Goal: Book appointment/travel/reservation

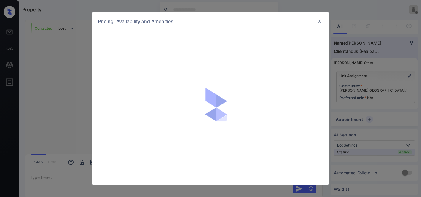
scroll to position [237, 0]
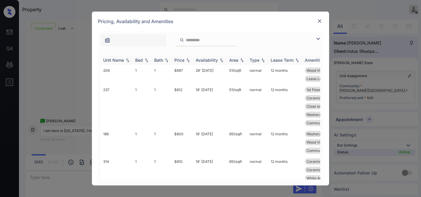
click at [180, 58] on div "Price" at bounding box center [179, 59] width 10 height 5
click at [183, 60] on div "Price" at bounding box center [179, 59] width 10 height 5
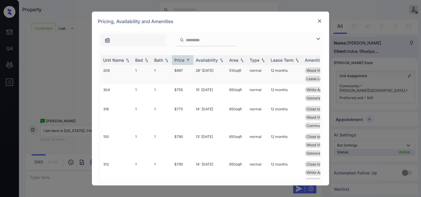
click at [182, 73] on td "$697" at bounding box center [182, 74] width 21 height 19
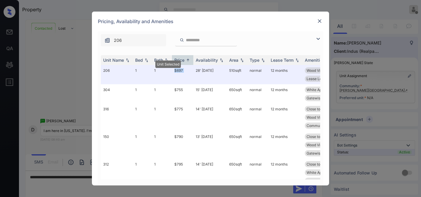
click at [320, 21] on img at bounding box center [319, 21] width 6 height 6
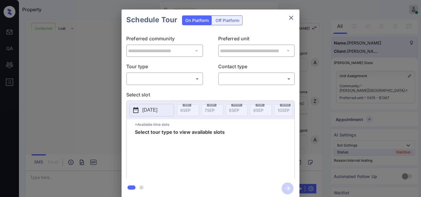
click at [173, 78] on body "Property [PERSON_NAME] Online Set yourself offline Set yourself on break Profil…" at bounding box center [210, 98] width 421 height 197
type input "********"
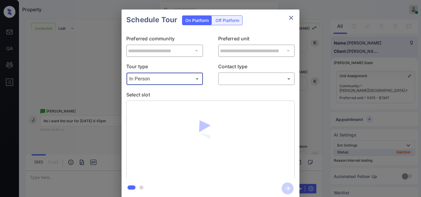
click at [234, 78] on body "Property [PERSON_NAME] Online Set yourself offline Set yourself on break Profil…" at bounding box center [210, 98] width 421 height 197
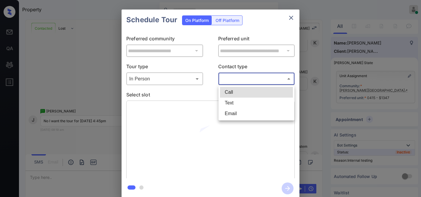
click at [237, 100] on li "Text" at bounding box center [256, 102] width 73 height 11
type input "****"
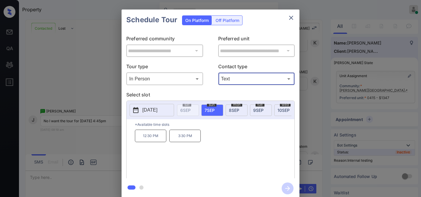
click at [157, 110] on p "2025-09-07" at bounding box center [149, 109] width 15 height 7
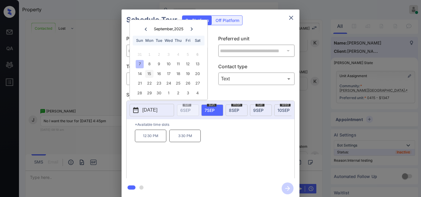
click at [148, 75] on div "15" at bounding box center [149, 74] width 8 height 8
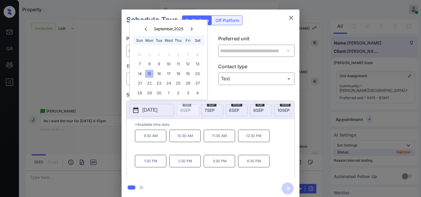
click at [288, 22] on button "close" at bounding box center [291, 18] width 12 height 12
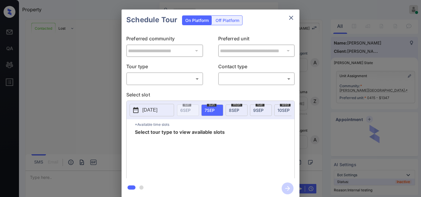
scroll to position [625, 0]
click at [180, 76] on body "Property [PERSON_NAME] Online Set yourself offline Set yourself on break Profil…" at bounding box center [210, 98] width 421 height 197
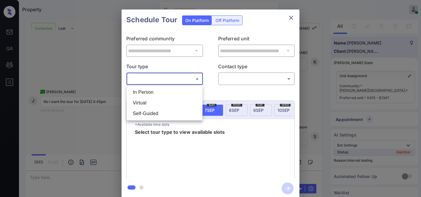
click at [173, 92] on li "In Person" at bounding box center [164, 92] width 73 height 11
type input "********"
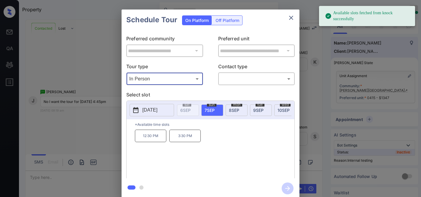
click at [157, 112] on p "[DATE]" at bounding box center [149, 109] width 15 height 7
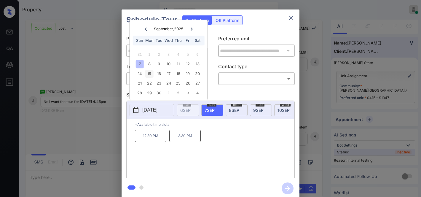
click at [149, 73] on div "15" at bounding box center [149, 74] width 8 height 8
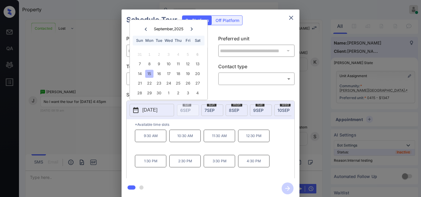
click at [225, 94] on p "Select slot" at bounding box center [210, 95] width 168 height 9
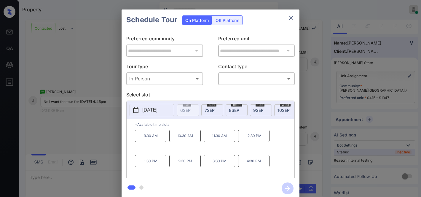
click at [187, 76] on body "Property Samantha Soliven Online Set yourself offline Set yourself on break Pro…" at bounding box center [210, 98] width 421 height 197
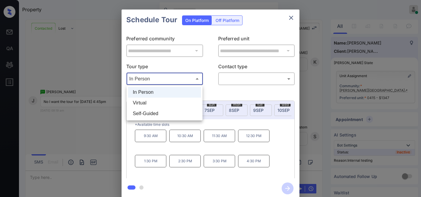
click at [174, 90] on li "In Person" at bounding box center [164, 92] width 73 height 11
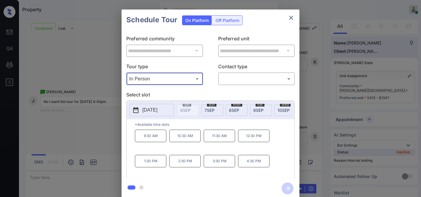
click at [239, 78] on body "Property Samantha Soliven Online Set yourself offline Set yourself on break Pro…" at bounding box center [210, 98] width 421 height 197
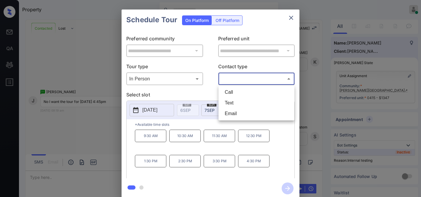
click at [238, 91] on li "Call" at bounding box center [256, 92] width 73 height 11
type input "****"
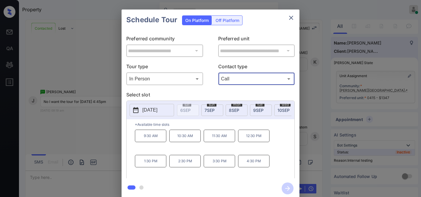
click at [147, 111] on p "2025-09-15" at bounding box center [149, 109] width 15 height 7
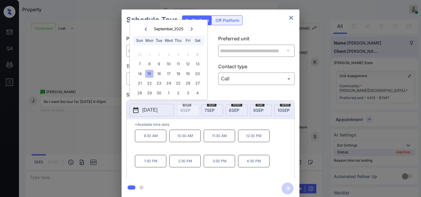
click at [148, 73] on div "15" at bounding box center [149, 74] width 8 height 8
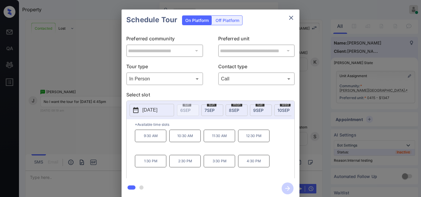
click at [255, 162] on p "4:30 PM" at bounding box center [253, 161] width 31 height 12
click at [287, 188] on icon "button" at bounding box center [287, 188] width 12 height 12
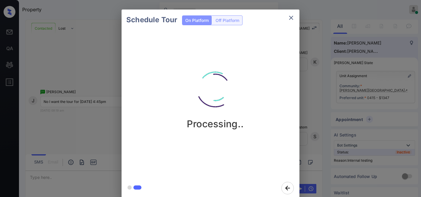
click at [223, 82] on img at bounding box center [214, 88] width 59 height 59
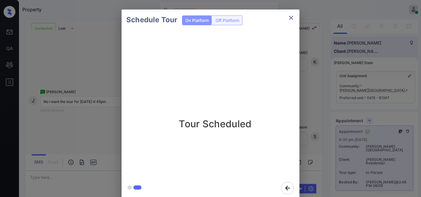
click at [293, 18] on icon "close" at bounding box center [290, 17] width 7 height 7
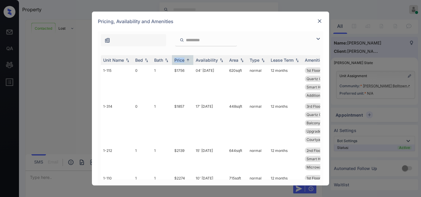
scroll to position [368, 0]
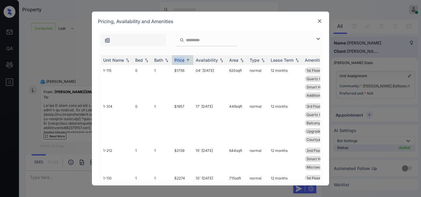
click at [315, 37] on img at bounding box center [317, 38] width 7 height 7
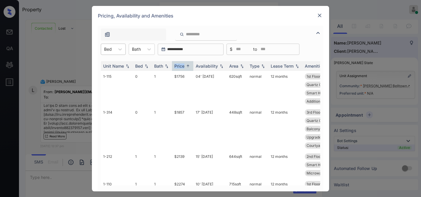
click at [108, 47] on div at bounding box center [108, 49] width 8 height 6
click at [114, 82] on div "2" at bounding box center [113, 85] width 25 height 11
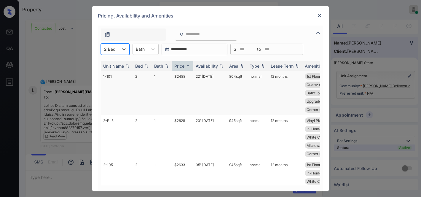
click at [180, 77] on td "$2488" at bounding box center [182, 93] width 21 height 44
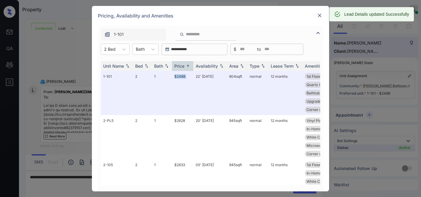
click at [321, 15] on img at bounding box center [319, 15] width 6 height 6
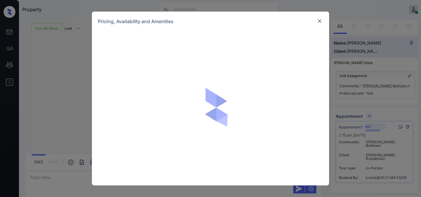
scroll to position [239, 0]
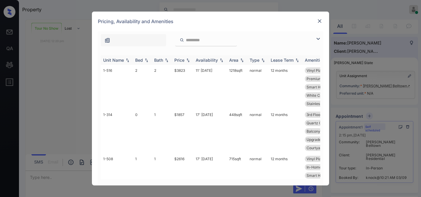
click at [182, 61] on div "Price" at bounding box center [179, 59] width 10 height 5
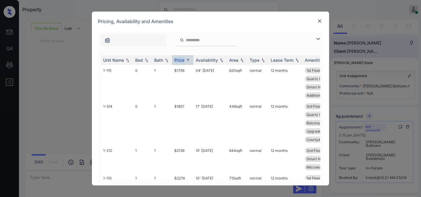
click at [315, 37] on img at bounding box center [317, 38] width 7 height 7
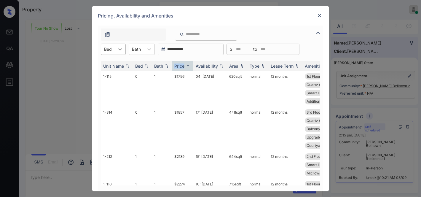
click at [118, 48] on icon at bounding box center [120, 49] width 6 height 6
click at [117, 82] on div "2" at bounding box center [113, 85] width 25 height 11
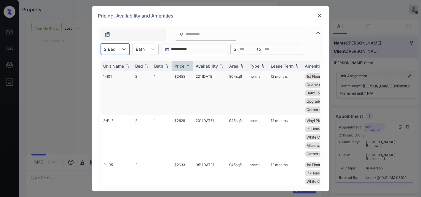
click at [184, 79] on td "$2488" at bounding box center [182, 93] width 21 height 44
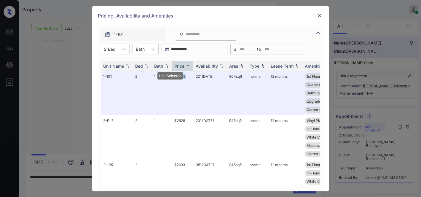
click at [319, 14] on img at bounding box center [319, 15] width 6 height 6
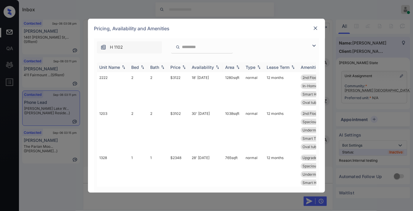
scroll to position [887, 0]
click at [179, 69] on div "Price" at bounding box center [175, 67] width 10 height 5
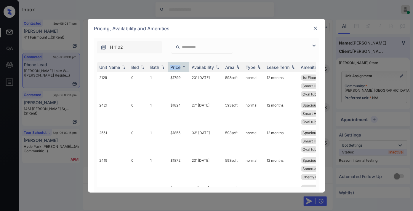
click at [309, 45] on div "H 1102" at bounding box center [206, 45] width 225 height 15
click at [313, 45] on img at bounding box center [314, 45] width 7 height 7
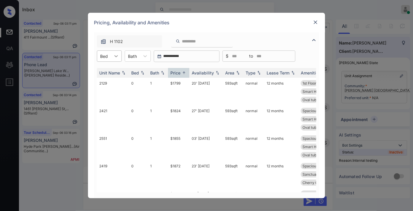
click at [112, 57] on div at bounding box center [116, 56] width 11 height 11
drag, startPoint x: 114, startPoint y: 81, endPoint x: 178, endPoint y: 76, distance: 63.9
click at [114, 81] on div "1" at bounding box center [109, 81] width 25 height 11
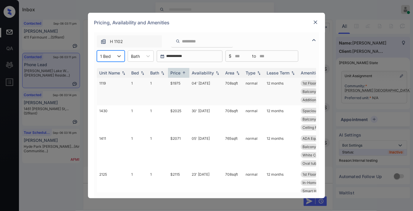
click at [179, 84] on td "$1975" at bounding box center [178, 92] width 21 height 28
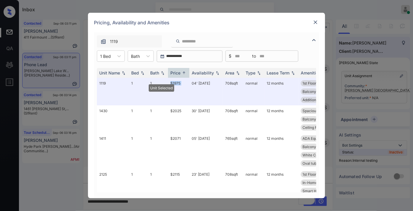
click at [315, 21] on img at bounding box center [316, 22] width 6 height 6
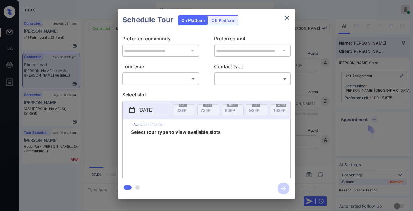
click at [153, 77] on body "Inbox [PERSON_NAME] Online Set yourself offline Set yourself on break Profile S…" at bounding box center [206, 105] width 413 height 211
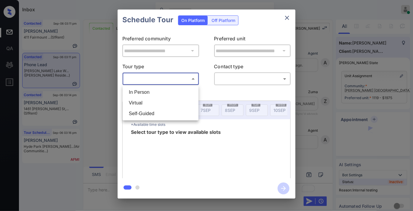
scroll to position [683, 0]
click at [155, 92] on li "In Person" at bounding box center [160, 92] width 73 height 11
type input "********"
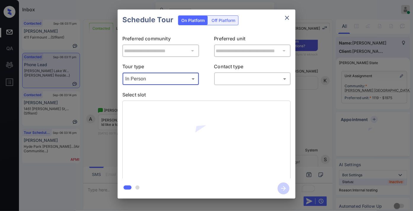
click at [226, 78] on body "Inbox [PERSON_NAME] Online Set yourself offline Set yourself on break Profile S…" at bounding box center [206, 105] width 413 height 211
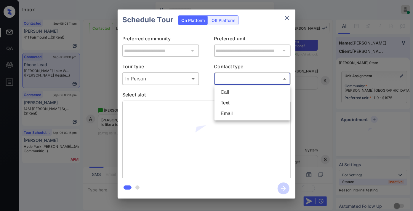
click at [229, 100] on li "Text" at bounding box center [252, 102] width 73 height 11
type input "****"
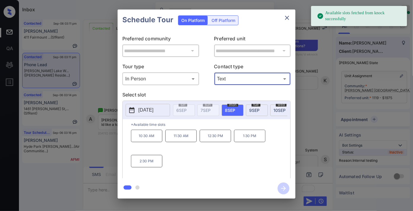
click at [142, 112] on p "[DATE]" at bounding box center [145, 109] width 15 height 7
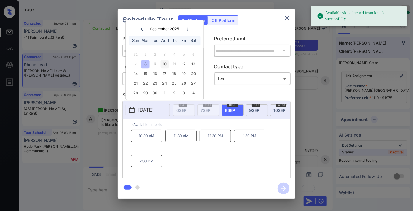
click at [167, 66] on div "10" at bounding box center [165, 64] width 8 height 8
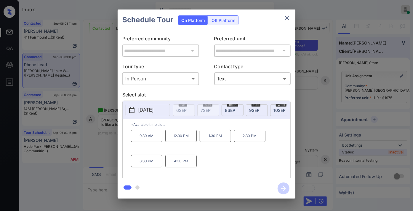
click at [150, 142] on p "9:30 AM" at bounding box center [146, 135] width 31 height 12
click at [284, 190] on icon "button" at bounding box center [283, 188] width 5 height 5
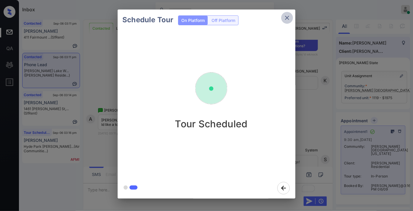
click at [285, 18] on icon "close" at bounding box center [287, 17] width 7 height 7
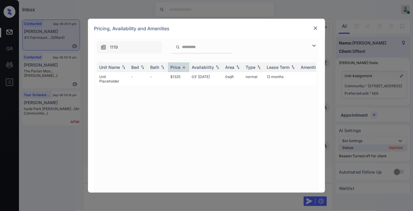
click at [179, 66] on div "Price" at bounding box center [175, 67] width 10 height 5
click at [182, 73] on td "$1325" at bounding box center [178, 79] width 21 height 14
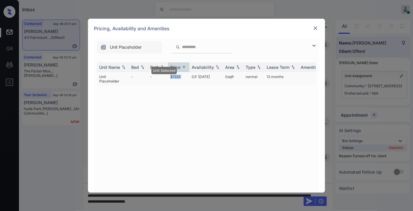
click at [182, 73] on td "$1325" at bounding box center [178, 79] width 21 height 14
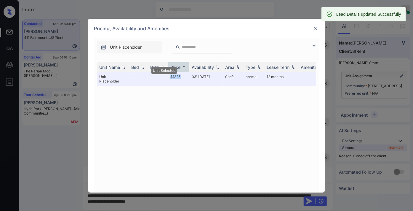
click at [313, 26] on img at bounding box center [316, 28] width 6 height 6
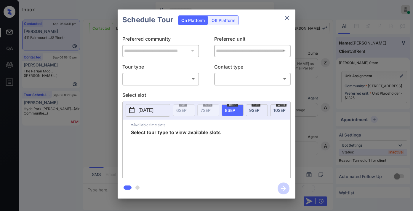
click at [224, 22] on div "Off Platform" at bounding box center [224, 20] width 30 height 9
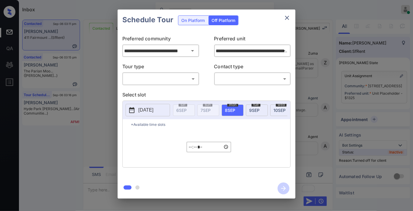
scroll to position [2079, 0]
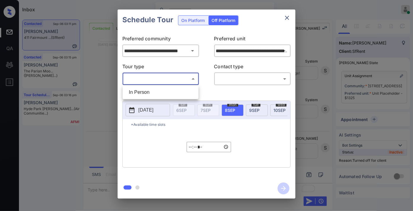
click at [183, 81] on body "Inbox [PERSON_NAME] Online Set yourself offline Set yourself on break Profile S…" at bounding box center [206, 105] width 413 height 211
click at [176, 91] on li "In Person" at bounding box center [160, 92] width 73 height 11
type input "********"
click at [243, 79] on body "Inbox [PERSON_NAME] Online Set yourself offline Set yourself on break Profile S…" at bounding box center [206, 105] width 413 height 211
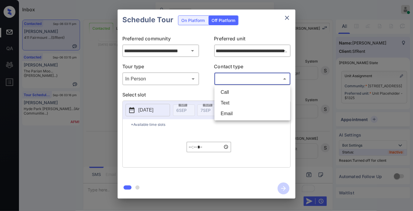
drag, startPoint x: 236, startPoint y: 105, endPoint x: 203, endPoint y: 108, distance: 34.0
click at [236, 106] on li "Text" at bounding box center [252, 102] width 73 height 11
type input "****"
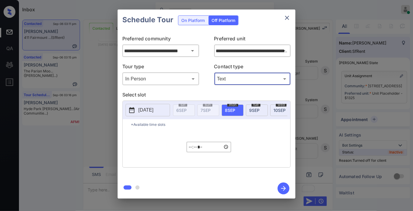
click at [153, 113] on p "[DATE]" at bounding box center [145, 109] width 15 height 7
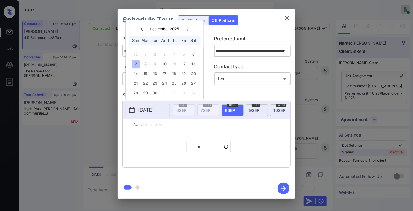
click at [137, 63] on div "7" at bounding box center [136, 64] width 8 height 8
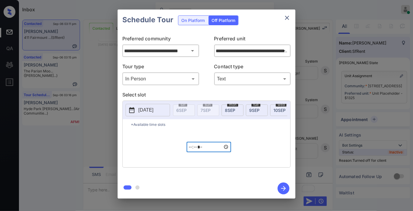
click at [190, 152] on input "*****" at bounding box center [209, 147] width 44 height 10
type input "*****"
click at [280, 191] on icon "button" at bounding box center [284, 188] width 12 height 12
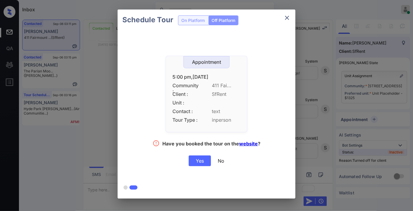
click at [207, 159] on div "Yes" at bounding box center [200, 160] width 22 height 11
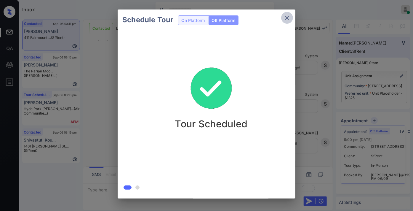
click at [287, 20] on icon "close" at bounding box center [287, 17] width 7 height 7
